Goal: Transaction & Acquisition: Purchase product/service

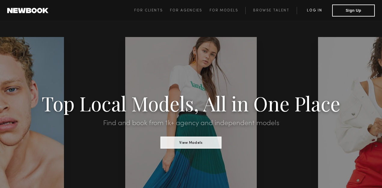
click at [312, 10] on link "Log in" at bounding box center [314, 10] width 35 height 7
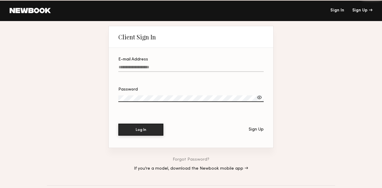
type input "**********"
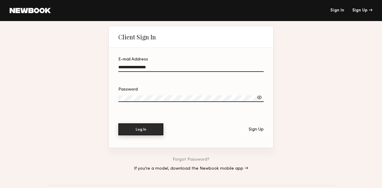
click at [150, 131] on button "Log In" at bounding box center [140, 129] width 45 height 12
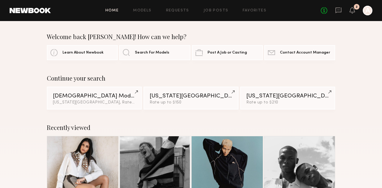
click at [356, 11] on div "No fees up to $5,000 2 A" at bounding box center [347, 11] width 52 height 10
click at [354, 12] on icon at bounding box center [352, 10] width 5 height 4
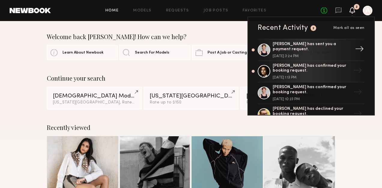
click at [353, 50] on div "→" at bounding box center [360, 50] width 14 height 16
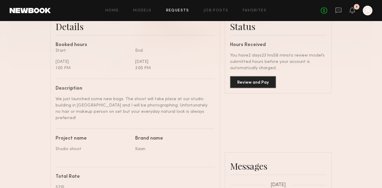
scroll to position [172, 0]
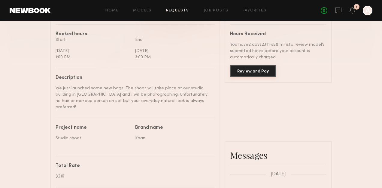
click at [260, 71] on button "Review and Pay" at bounding box center [253, 71] width 46 height 12
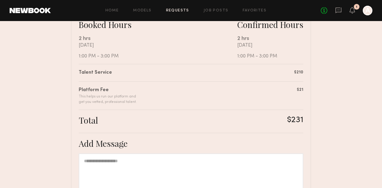
scroll to position [196, 0]
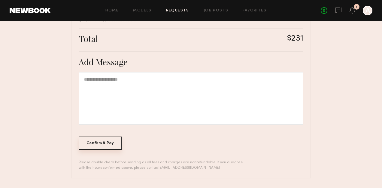
click at [101, 144] on div "Confirm & Pay" at bounding box center [100, 142] width 43 height 13
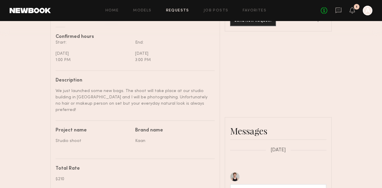
scroll to position [180, 0]
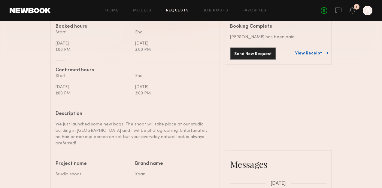
click at [314, 53] on link "View Receipt" at bounding box center [310, 53] width 31 height 4
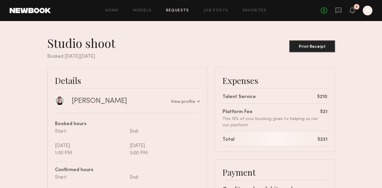
click at [349, 10] on div "No fees up to $5,000 1 A" at bounding box center [347, 11] width 52 height 10
click at [354, 11] on icon at bounding box center [352, 10] width 5 height 4
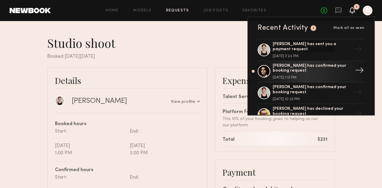
click at [323, 72] on div "[PERSON_NAME] has confirmed your booking request." at bounding box center [312, 68] width 78 height 10
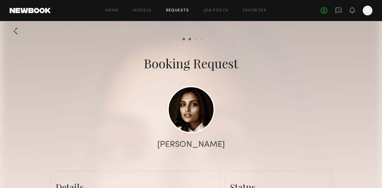
scroll to position [1, 0]
click at [205, 111] on link at bounding box center [191, 108] width 47 height 47
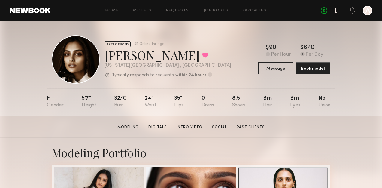
click at [340, 8] on icon at bounding box center [338, 10] width 7 height 7
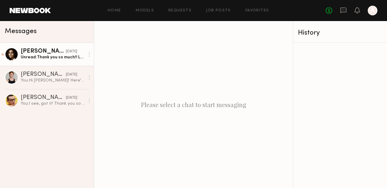
click at [35, 50] on div "Slesha P." at bounding box center [43, 51] width 45 height 6
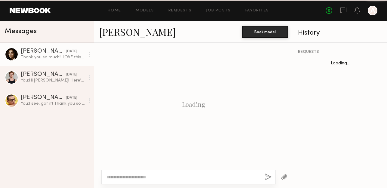
scroll to position [521, 0]
